Goal: Navigation & Orientation: Find specific page/section

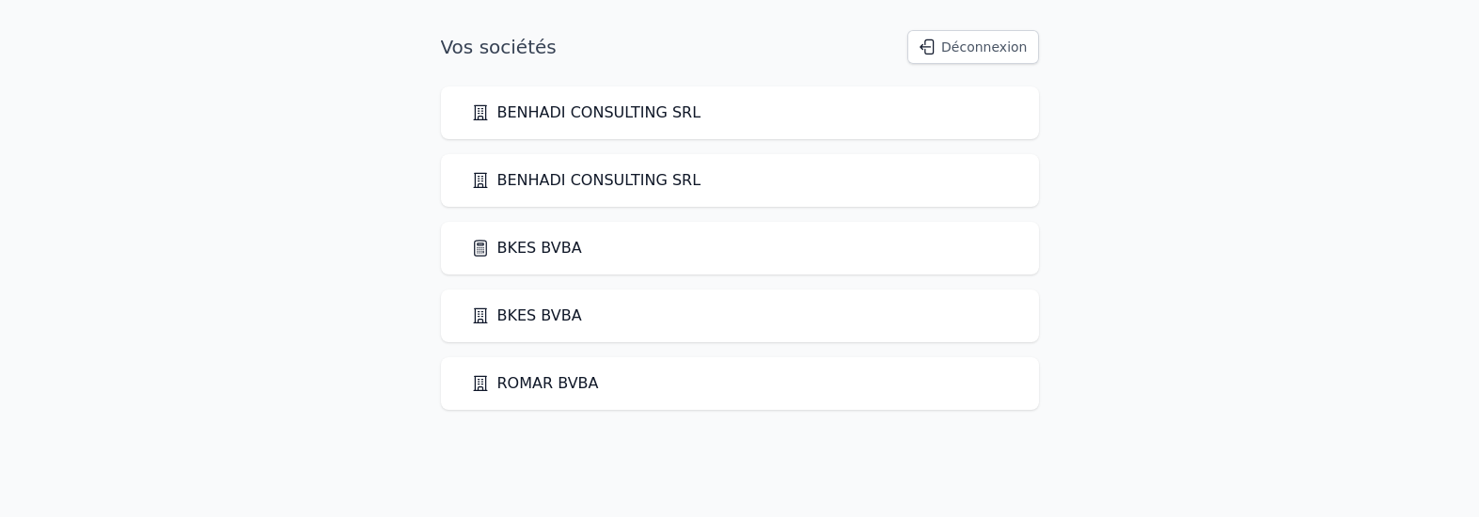
click at [532, 243] on link "BKES BVBA" at bounding box center [526, 248] width 111 height 23
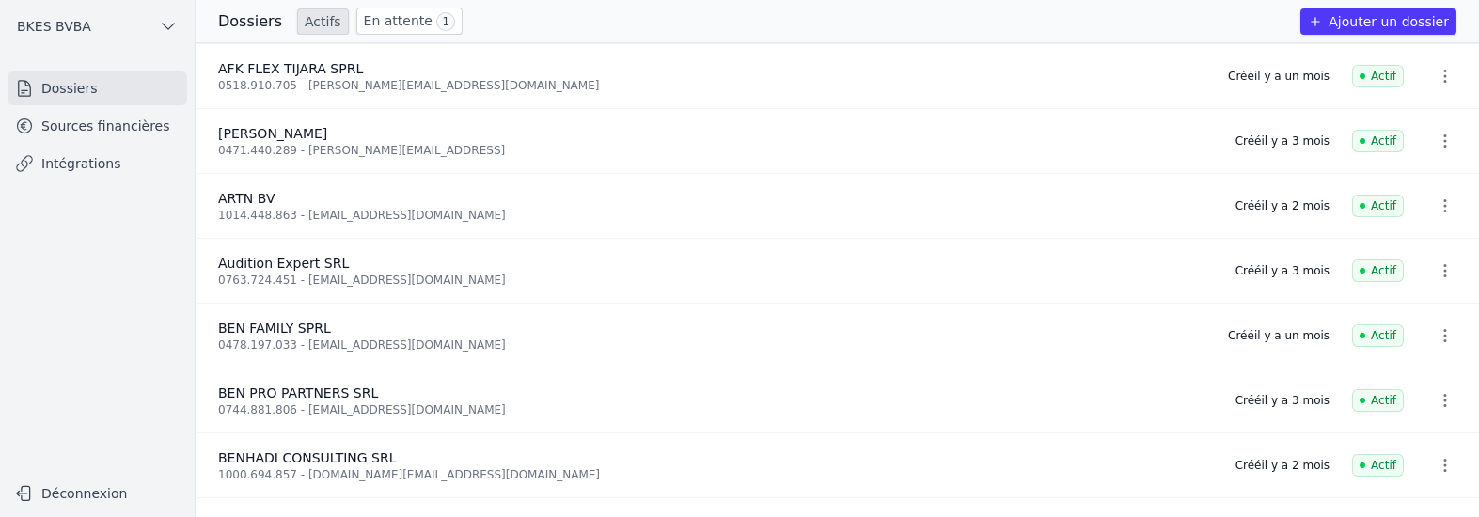
click at [116, 125] on link "Sources financières" at bounding box center [98, 126] width 180 height 34
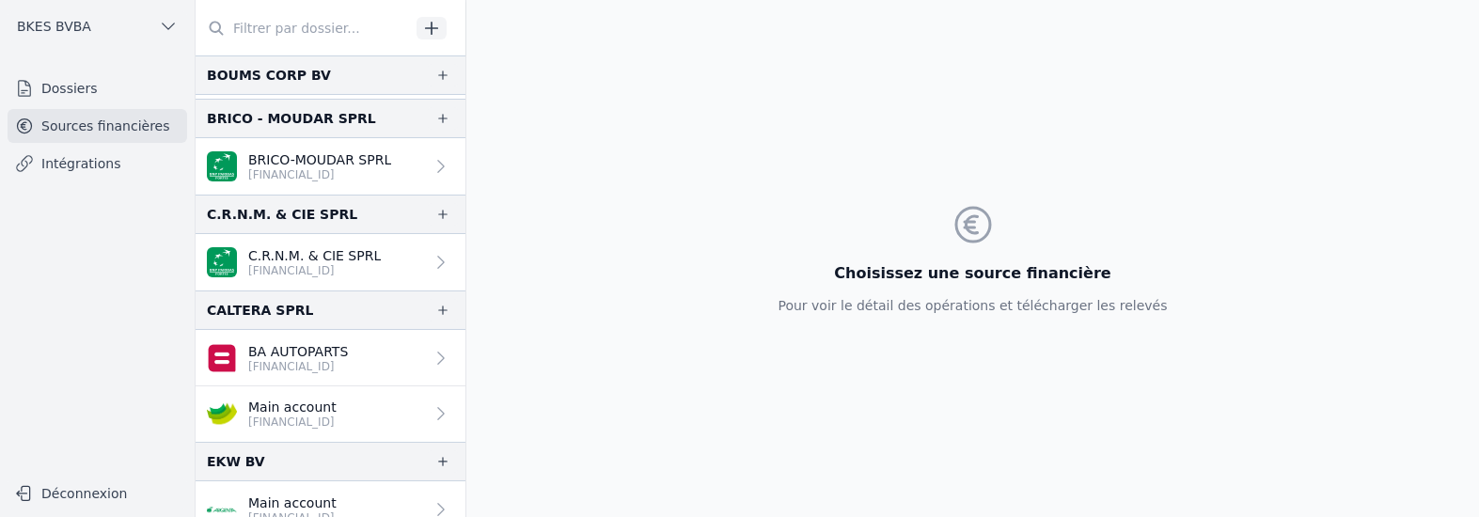
scroll to position [1003, 0]
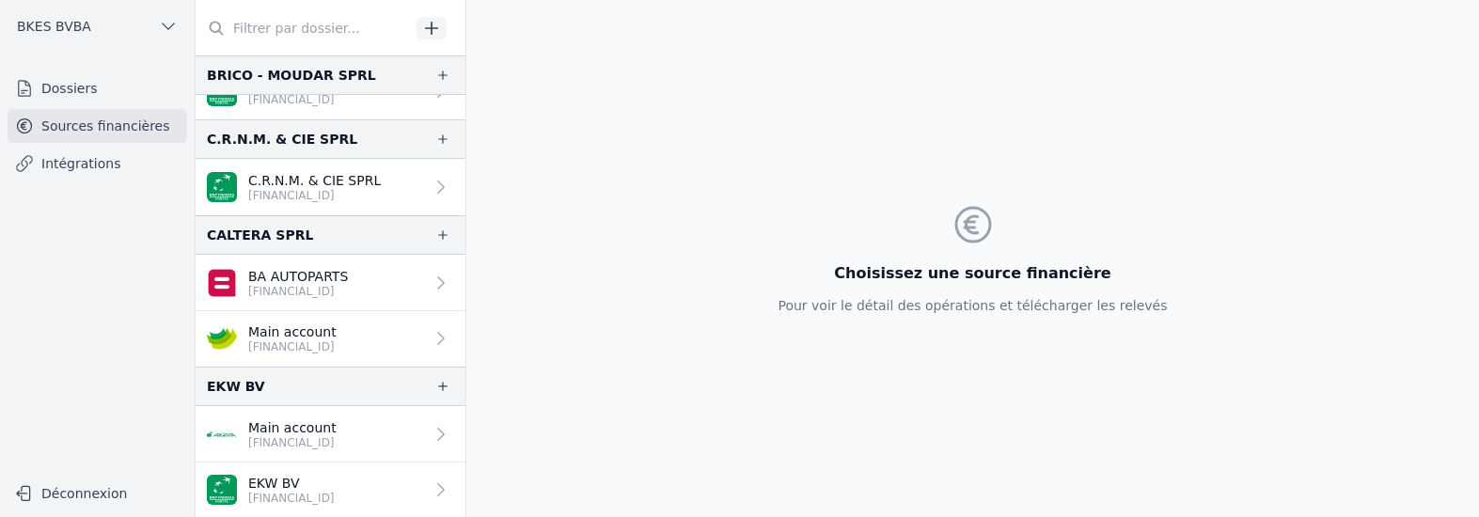
click at [323, 324] on p "Main account" at bounding box center [292, 332] width 88 height 19
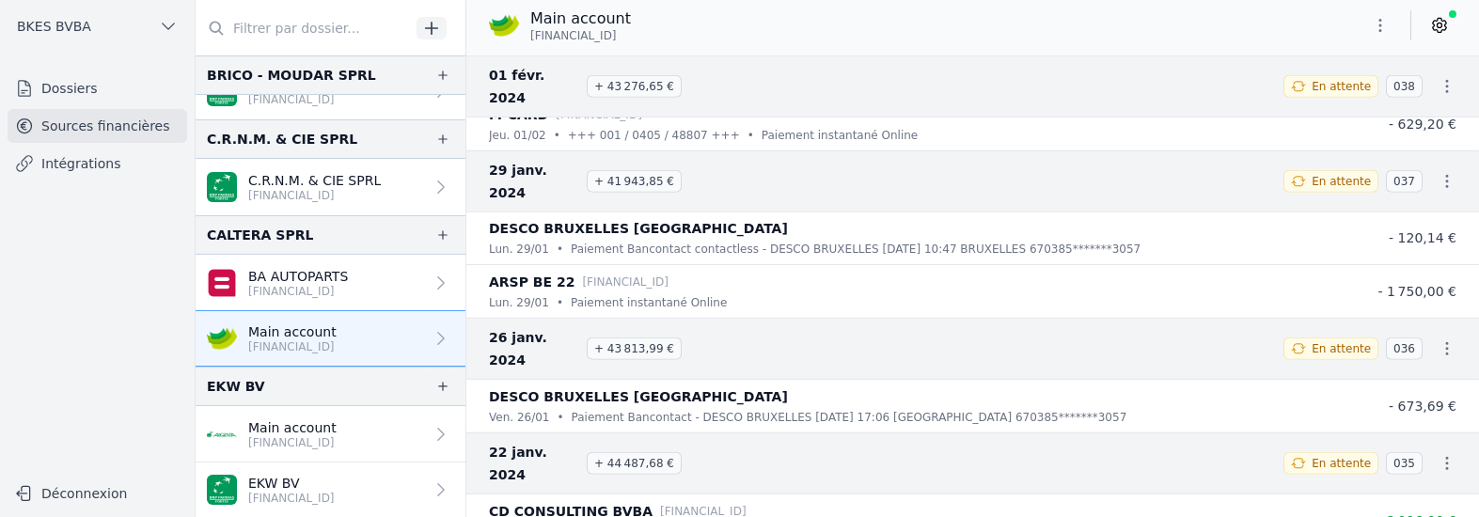
scroll to position [9988, 0]
